Goal: Information Seeking & Learning: Check status

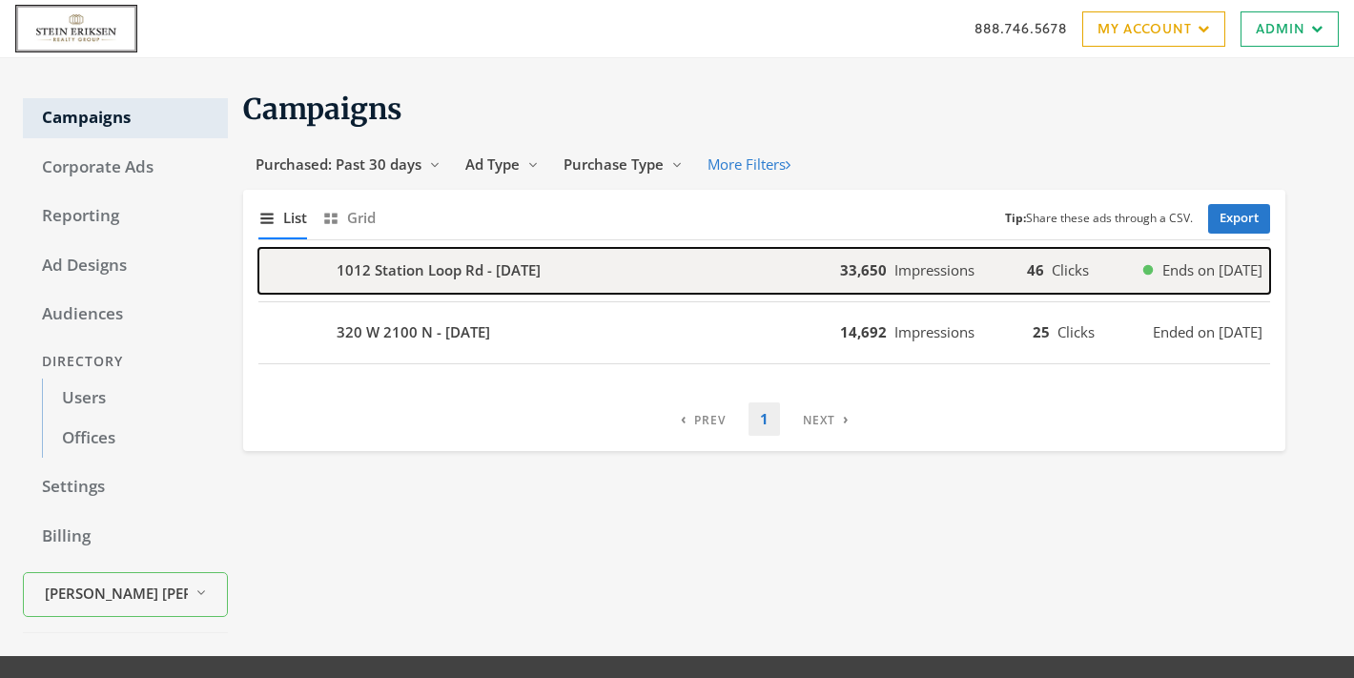
click at [625, 287] on div "1012 Station Loop Rd - [DATE]" at bounding box center [549, 271] width 582 height 46
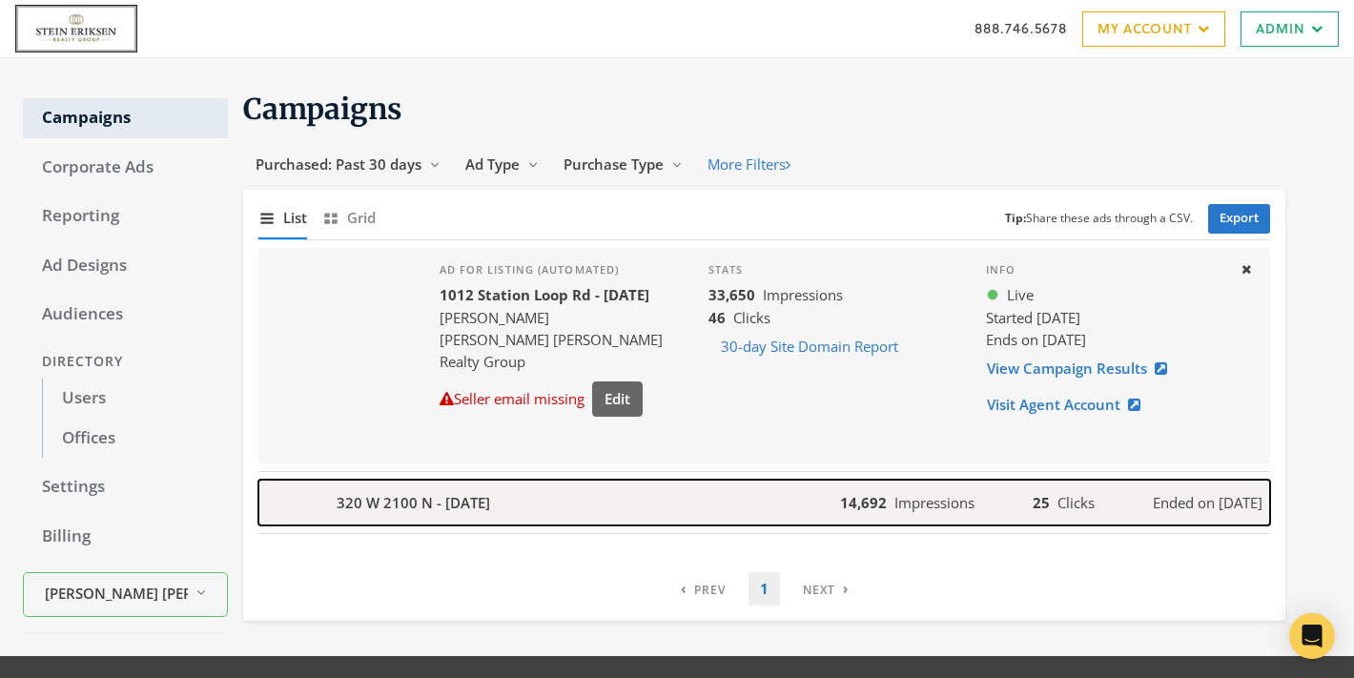
click at [490, 504] on b "320 W 2100 N - [DATE]" at bounding box center [414, 503] width 154 height 22
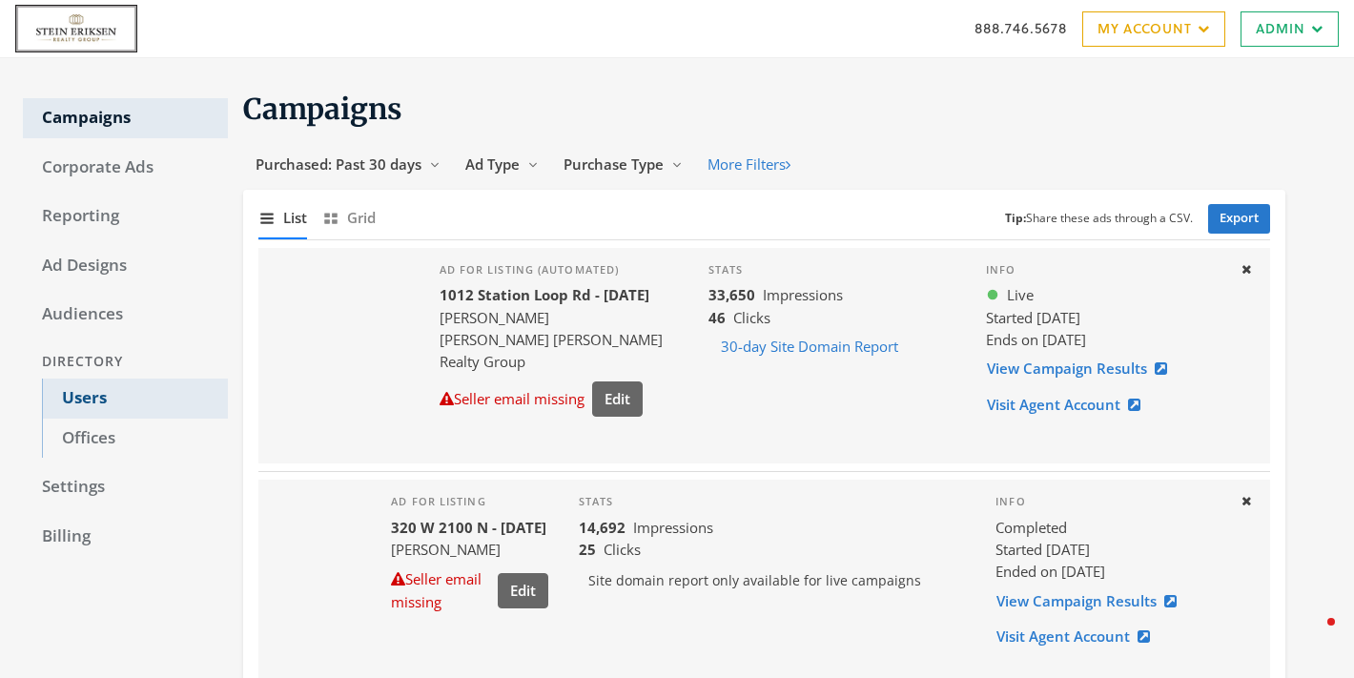
click at [106, 395] on link "Users" at bounding box center [135, 399] width 186 height 40
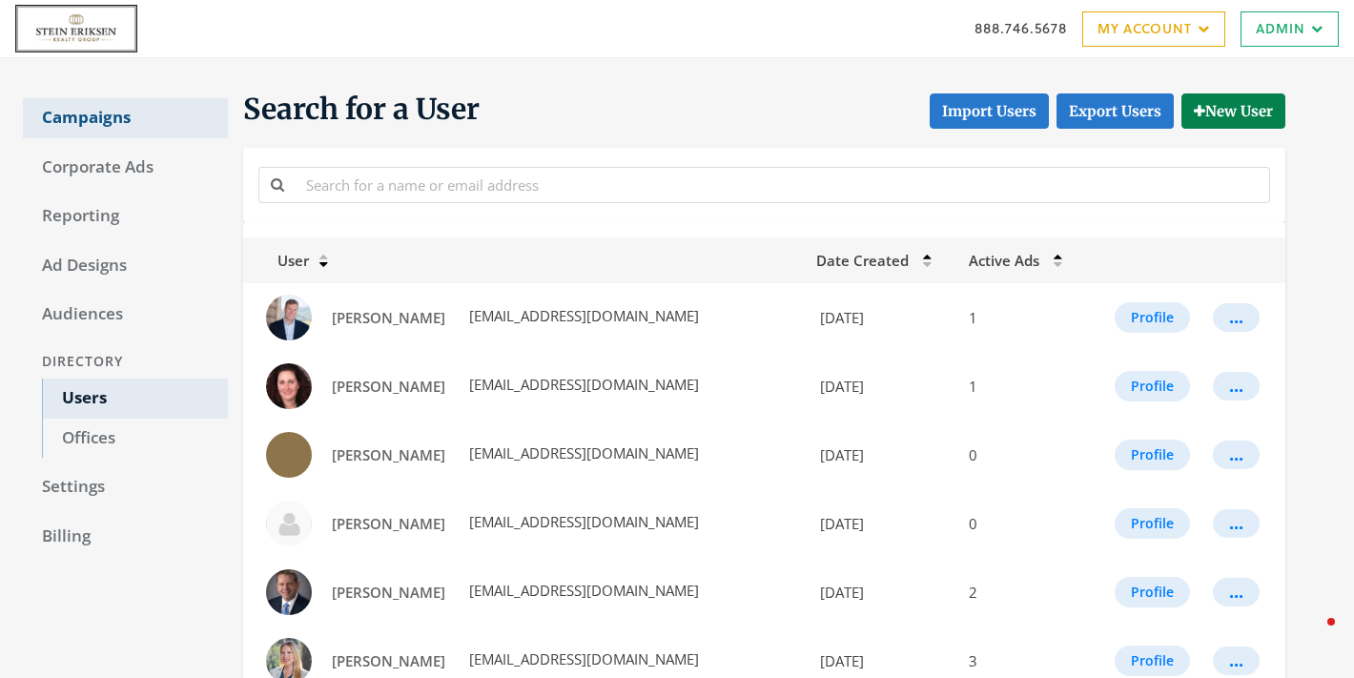
click at [109, 104] on link "Campaigns" at bounding box center [125, 118] width 205 height 40
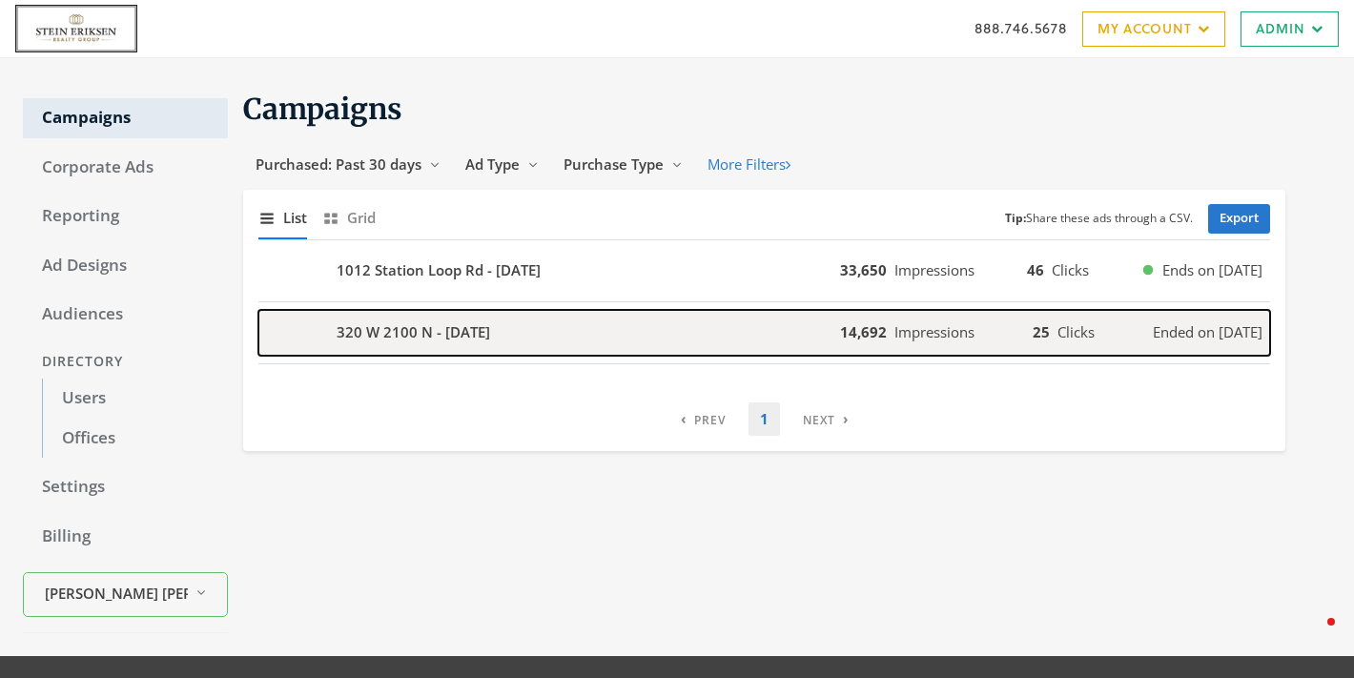
click at [419, 335] on b "320 W 2100 N - [DATE]" at bounding box center [414, 332] width 154 height 22
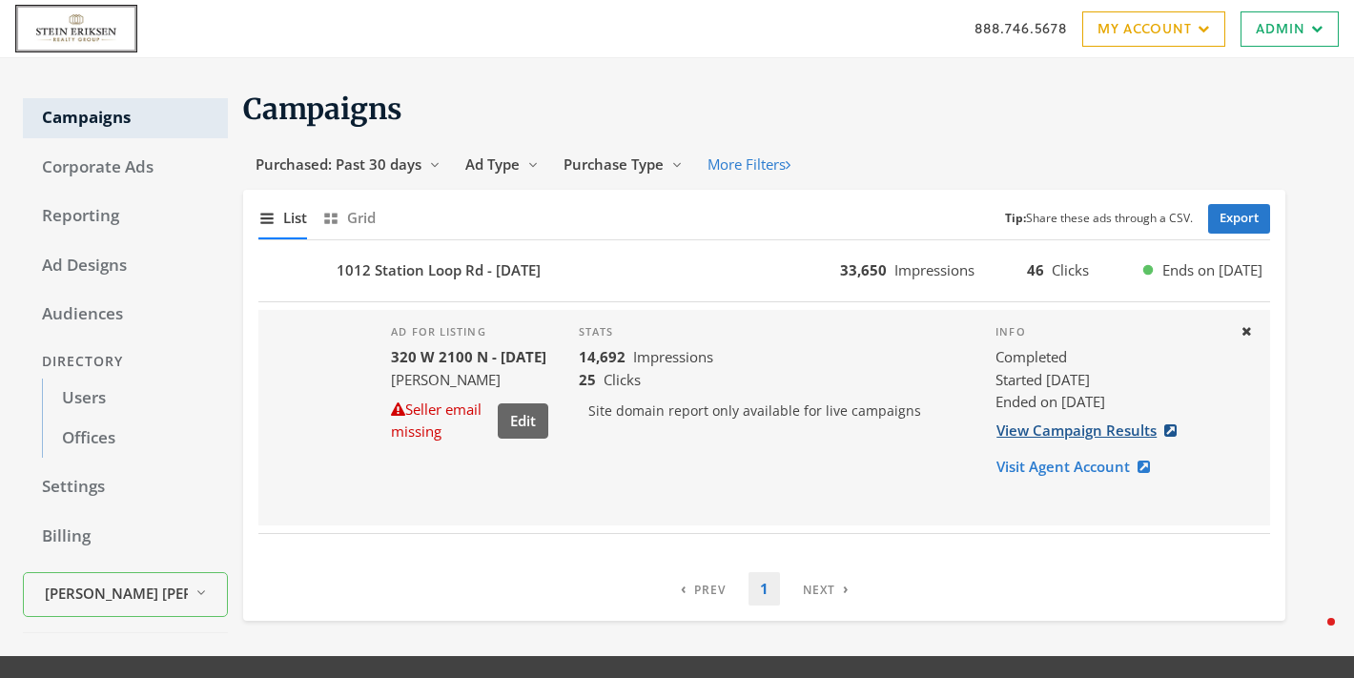
click at [1084, 435] on link "View Campaign Results" at bounding box center [1093, 430] width 194 height 35
click at [1251, 330] on button "Close" at bounding box center [1246, 333] width 32 height 30
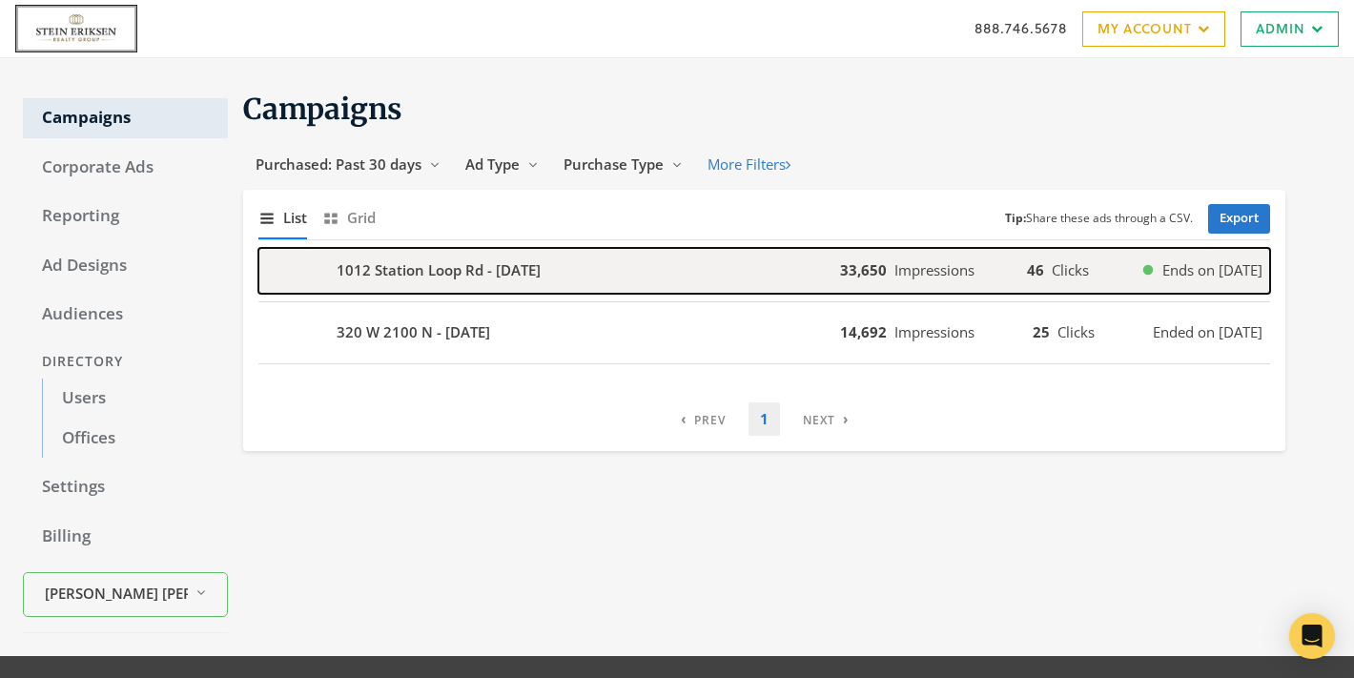
click at [501, 284] on div "1012 Station Loop Rd - [DATE]" at bounding box center [549, 271] width 582 height 46
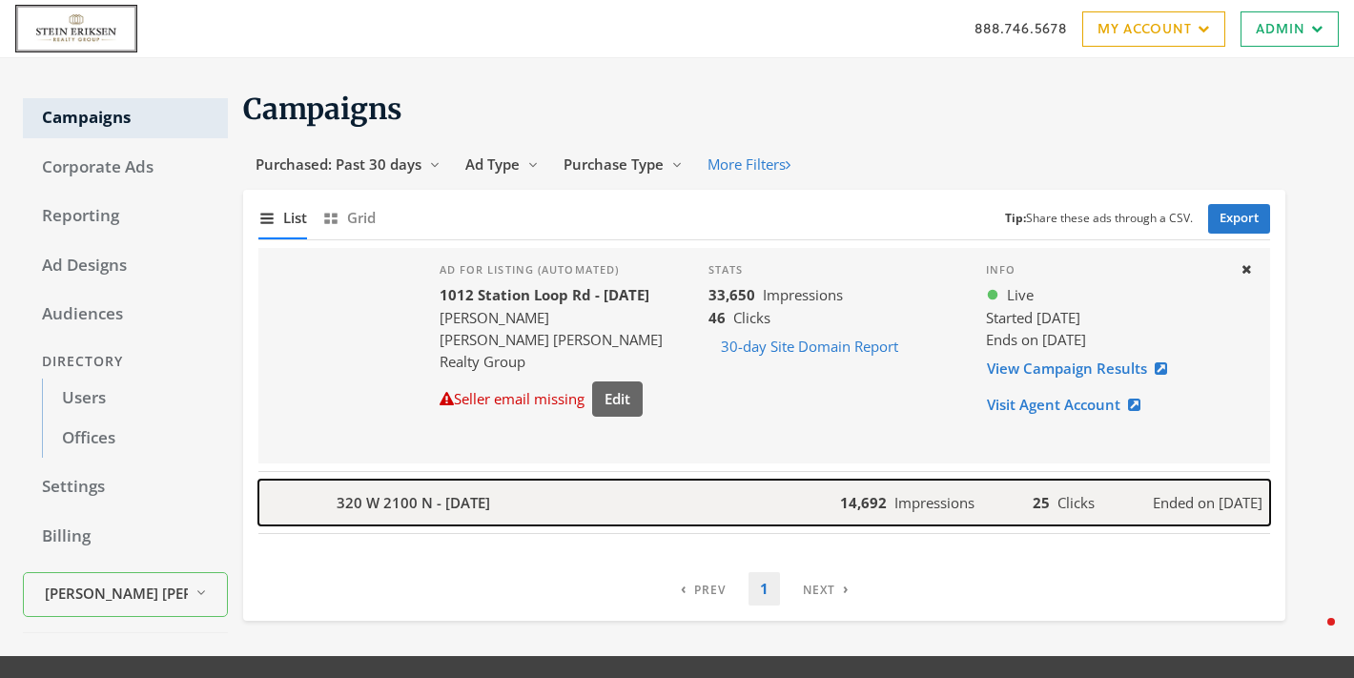
click at [428, 518] on div "320 W 2100 N - [DATE]" at bounding box center [549, 503] width 582 height 46
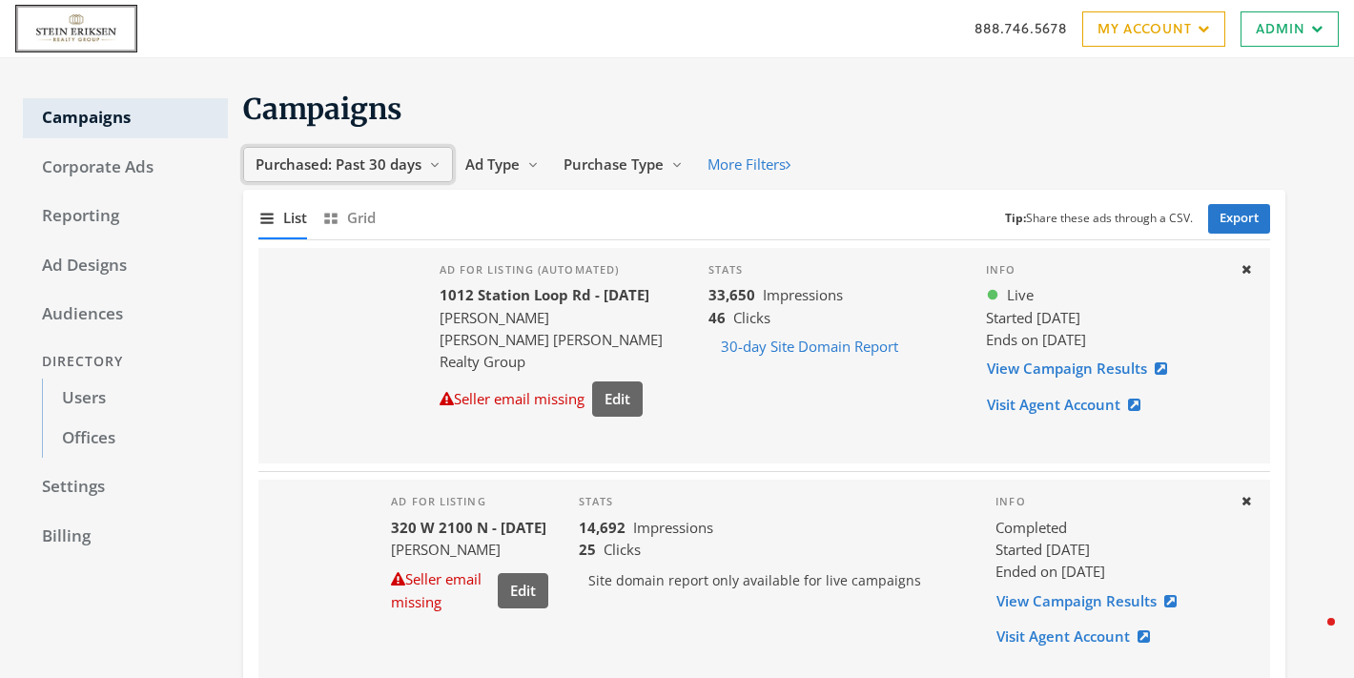
click at [376, 168] on span "Purchased: Past 30 days" at bounding box center [339, 164] width 166 height 19
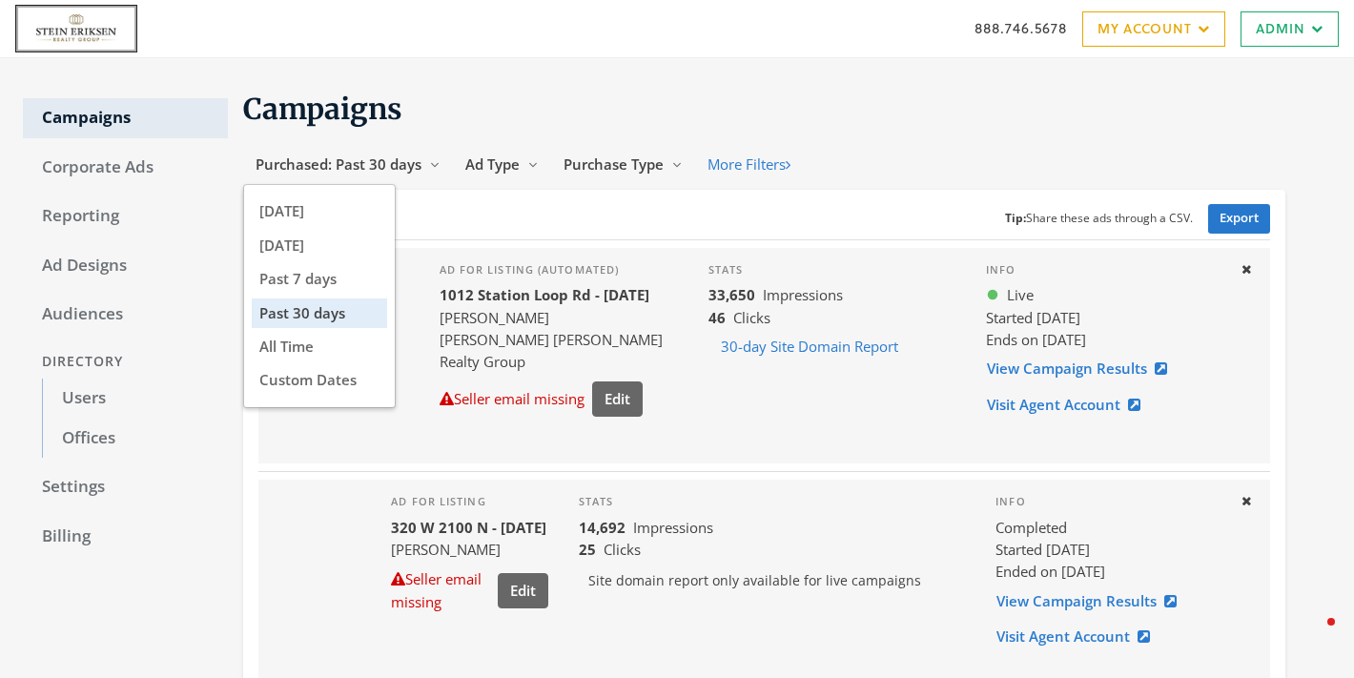
click at [630, 40] on div "888.746.5678 My Account My Campaigns Account Summary Compliance Dashboard Enter…" at bounding box center [677, 28] width 1354 height 57
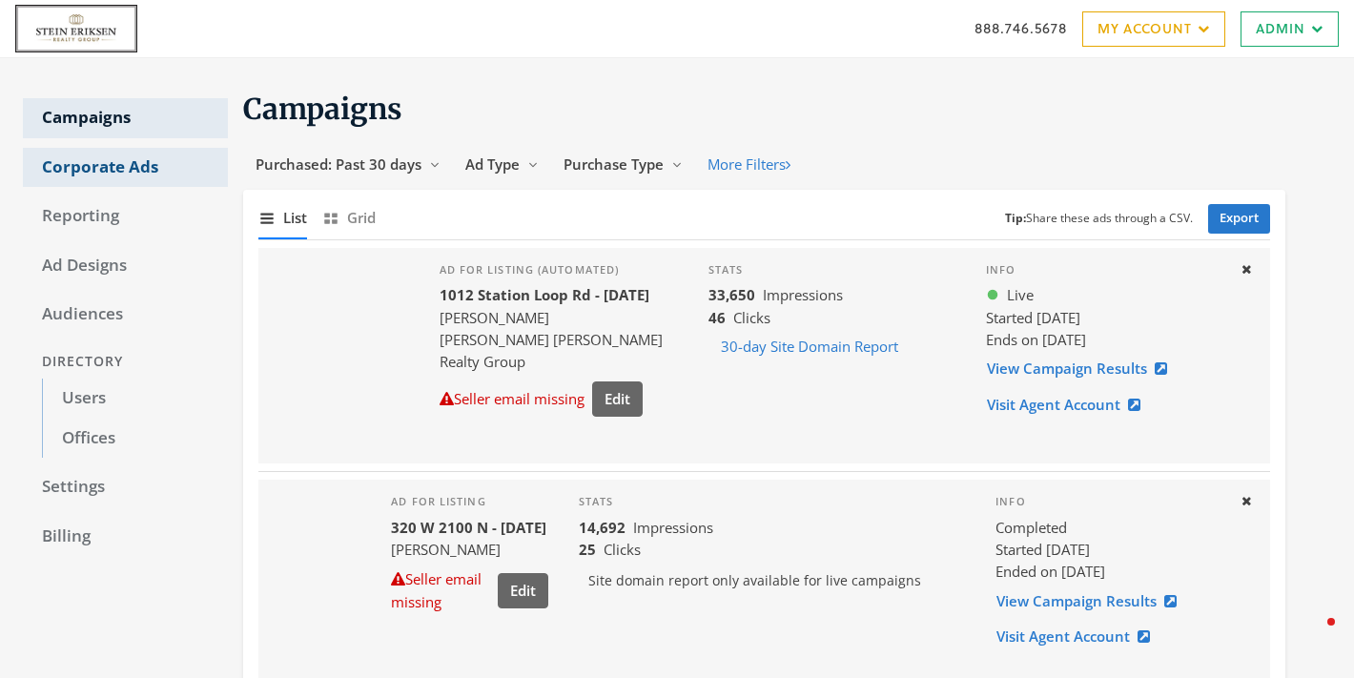
click at [84, 171] on link "Corporate Ads" at bounding box center [125, 168] width 205 height 40
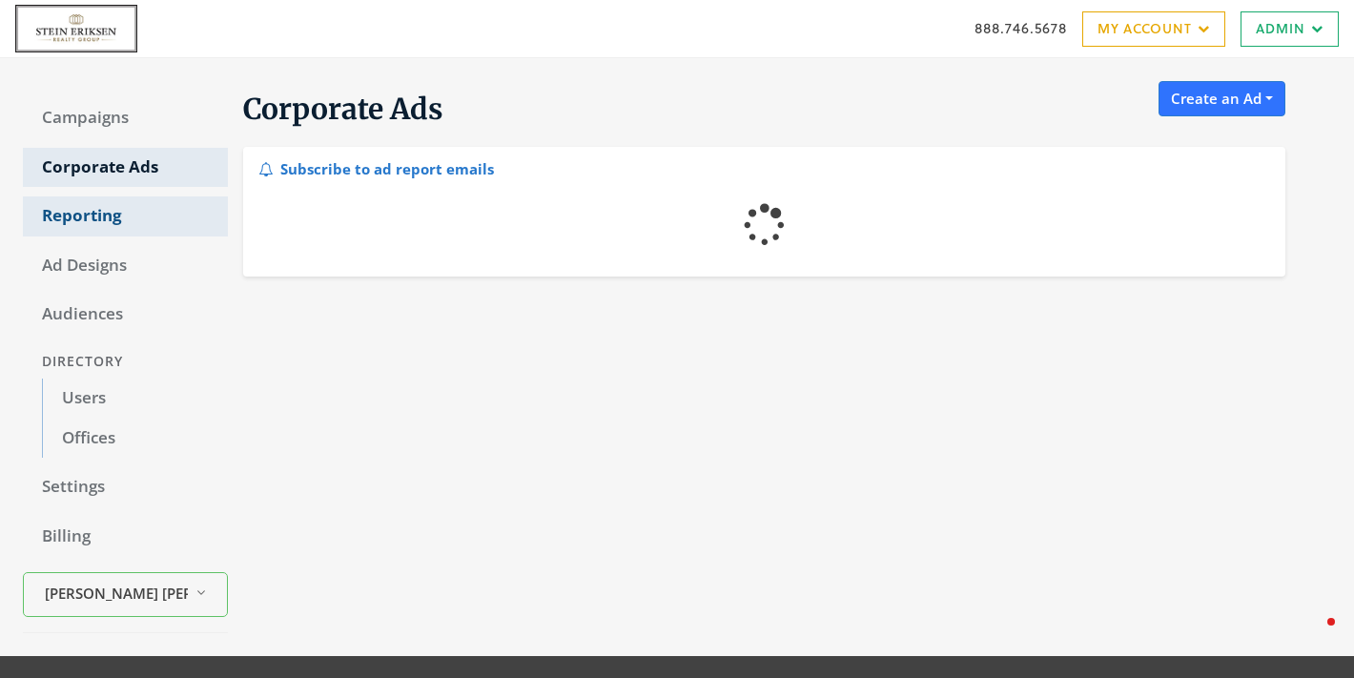
click at [77, 217] on link "Reporting" at bounding box center [125, 216] width 205 height 40
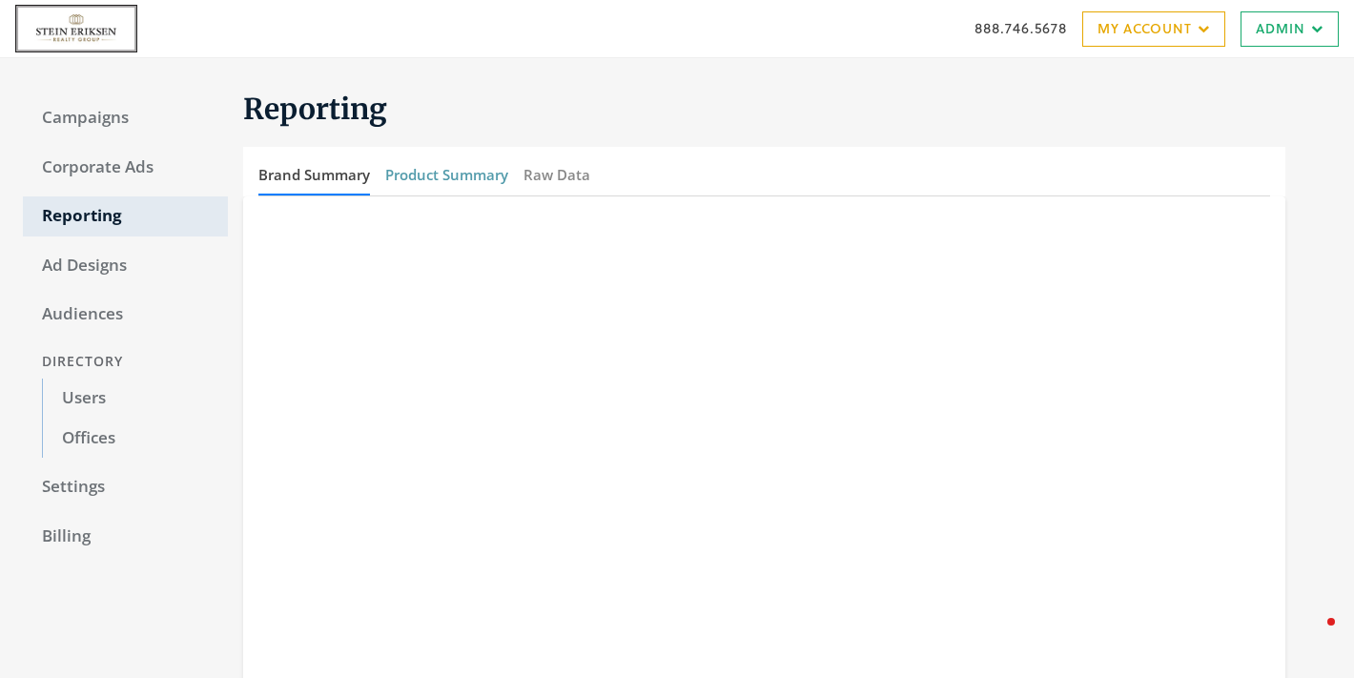
click at [427, 171] on button "Product Summary" at bounding box center [446, 175] width 123 height 41
